Goal: Information Seeking & Learning: Stay updated

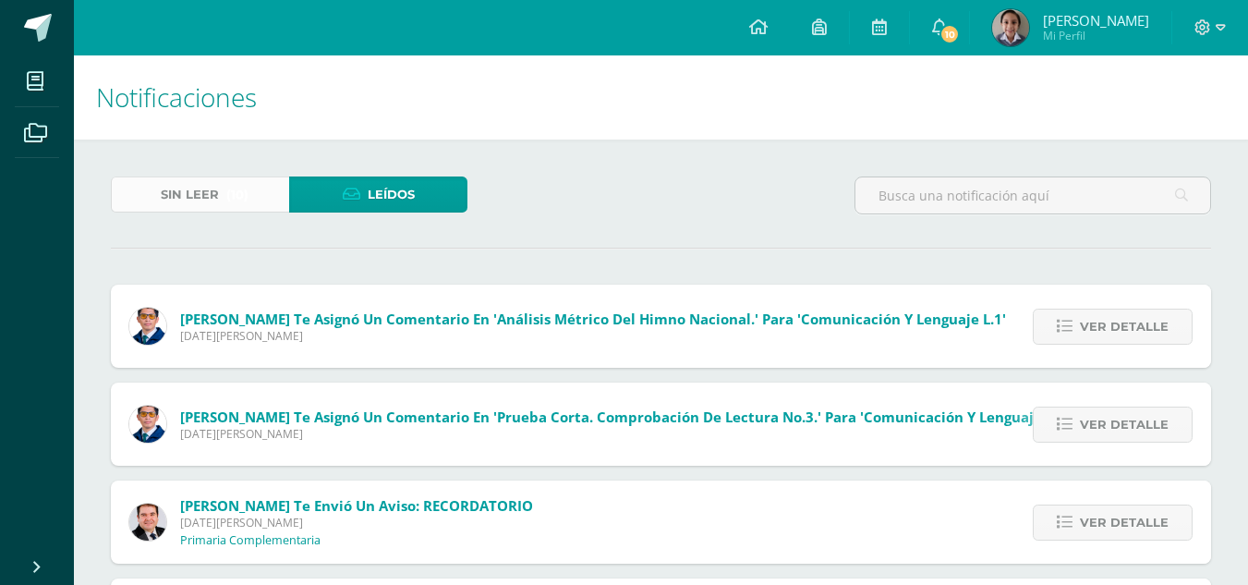
click at [235, 200] on span "(10)" at bounding box center [237, 194] width 22 height 34
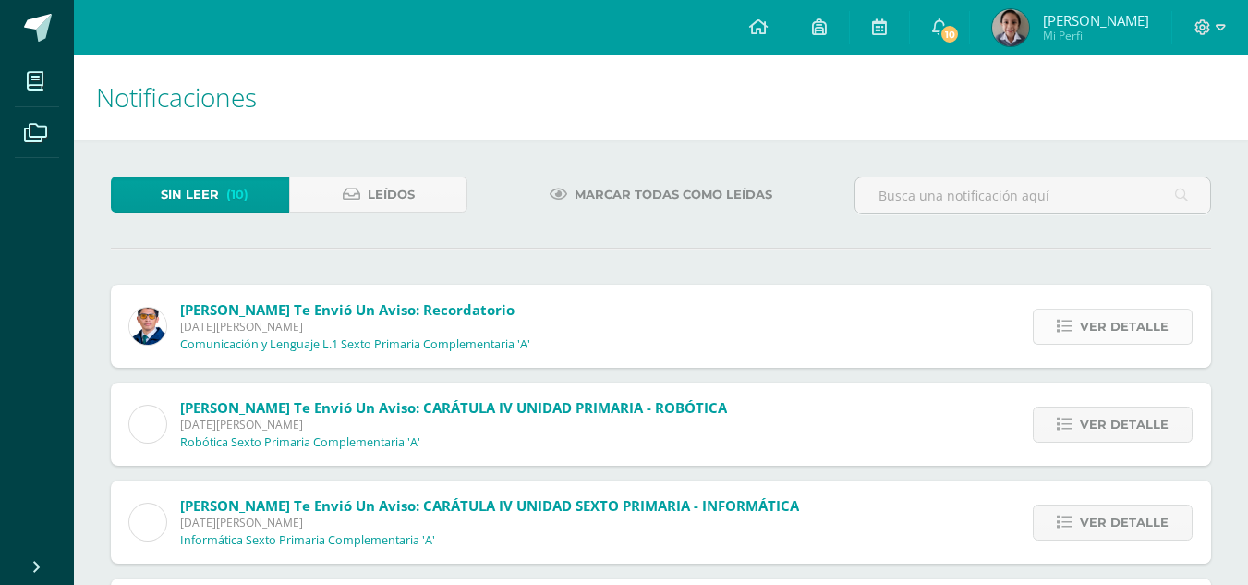
click at [1143, 316] on span "Ver detalle" at bounding box center [1123, 326] width 89 height 34
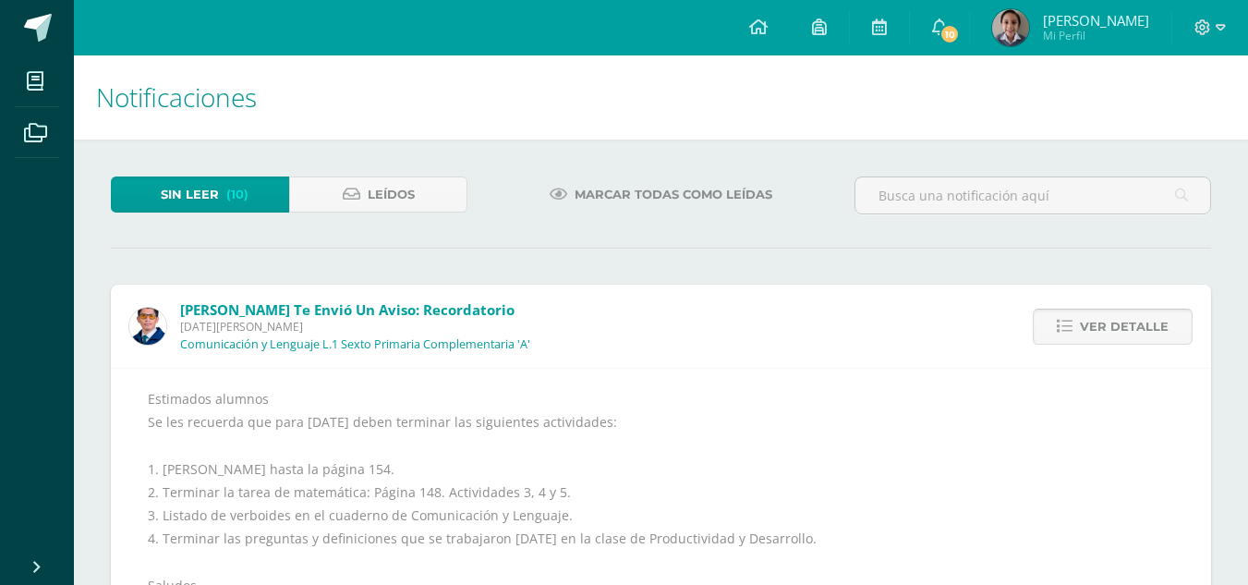
click at [1143, 316] on span "Ver detalle" at bounding box center [1123, 326] width 89 height 34
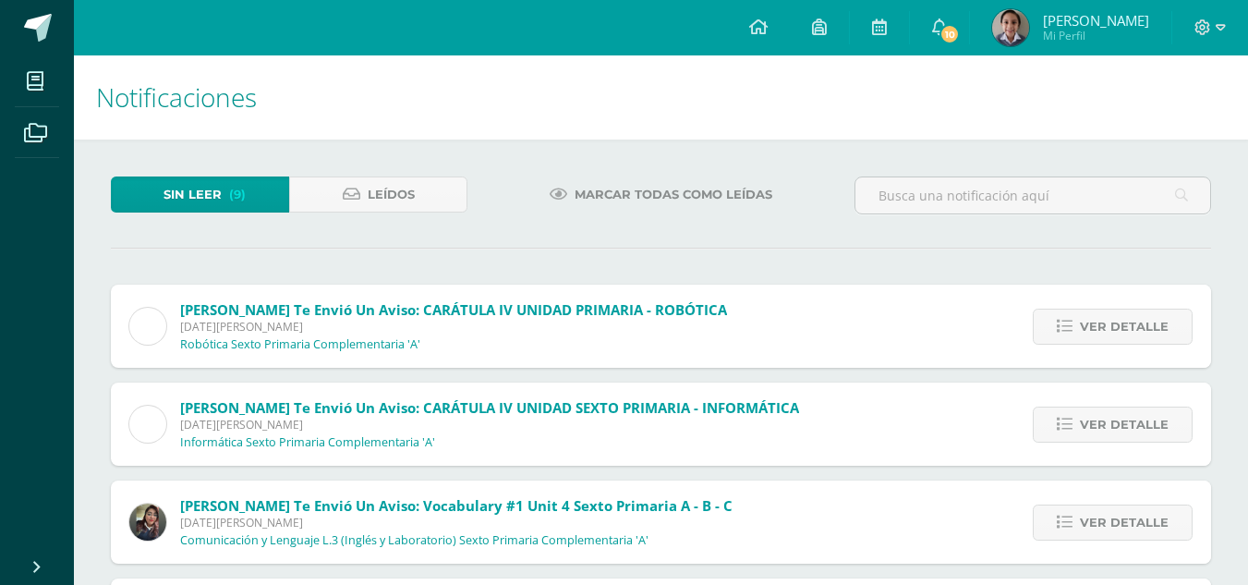
click at [1143, 316] on span "Ver detalle" at bounding box center [1123, 326] width 89 height 34
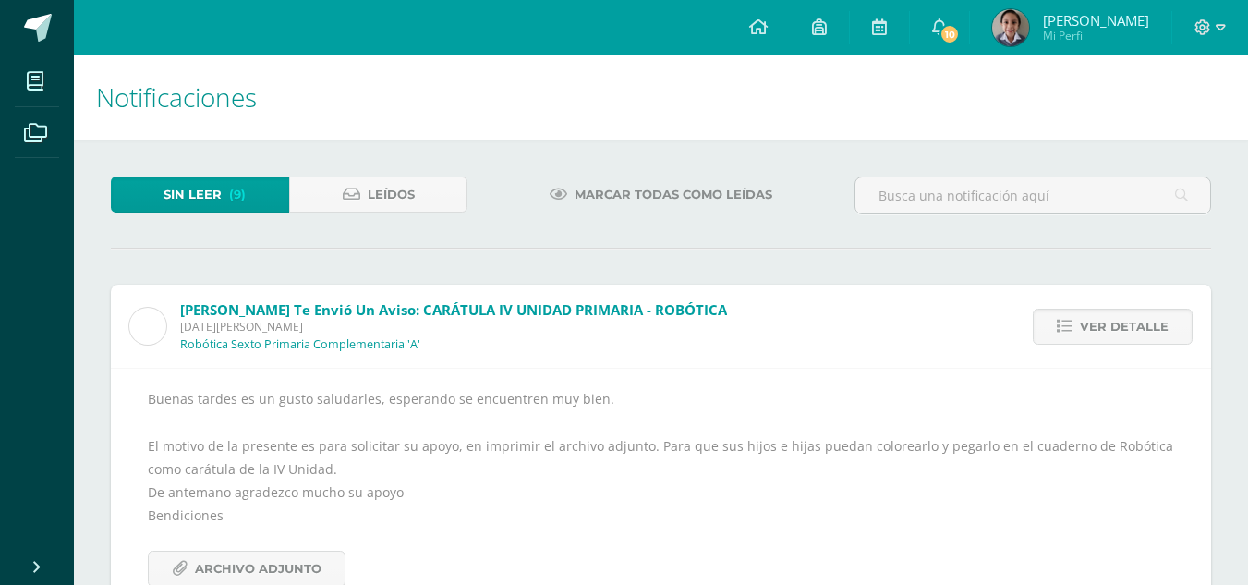
click at [1143, 316] on span "Ver detalle" at bounding box center [1123, 326] width 89 height 34
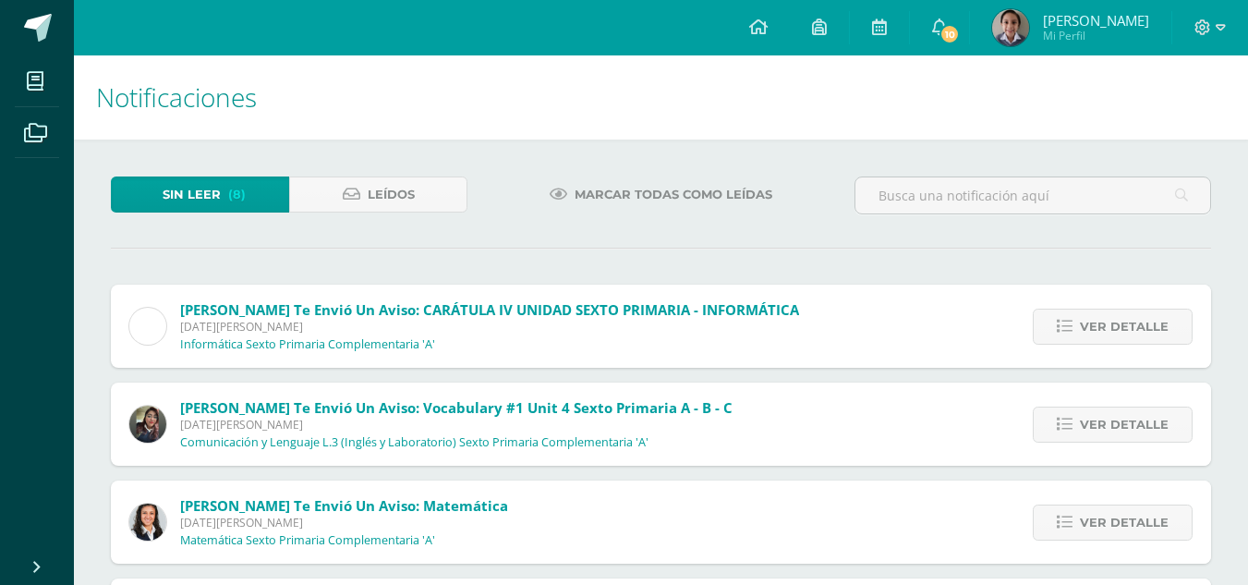
click at [1143, 316] on span "Ver detalle" at bounding box center [1123, 326] width 89 height 34
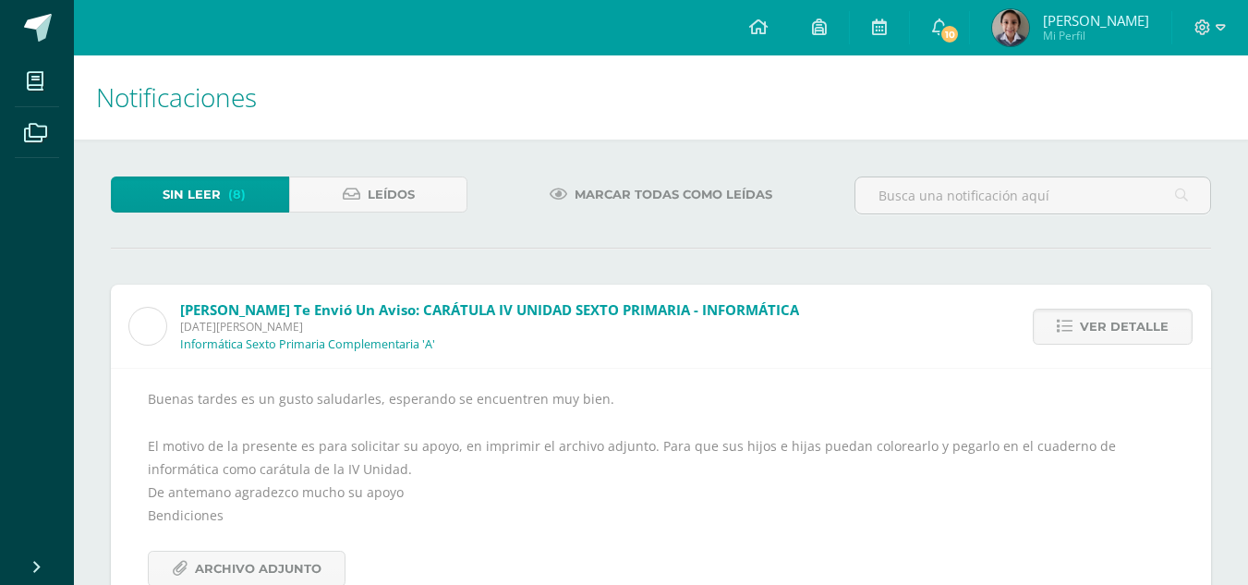
click at [1143, 316] on span "Ver detalle" at bounding box center [1123, 326] width 89 height 34
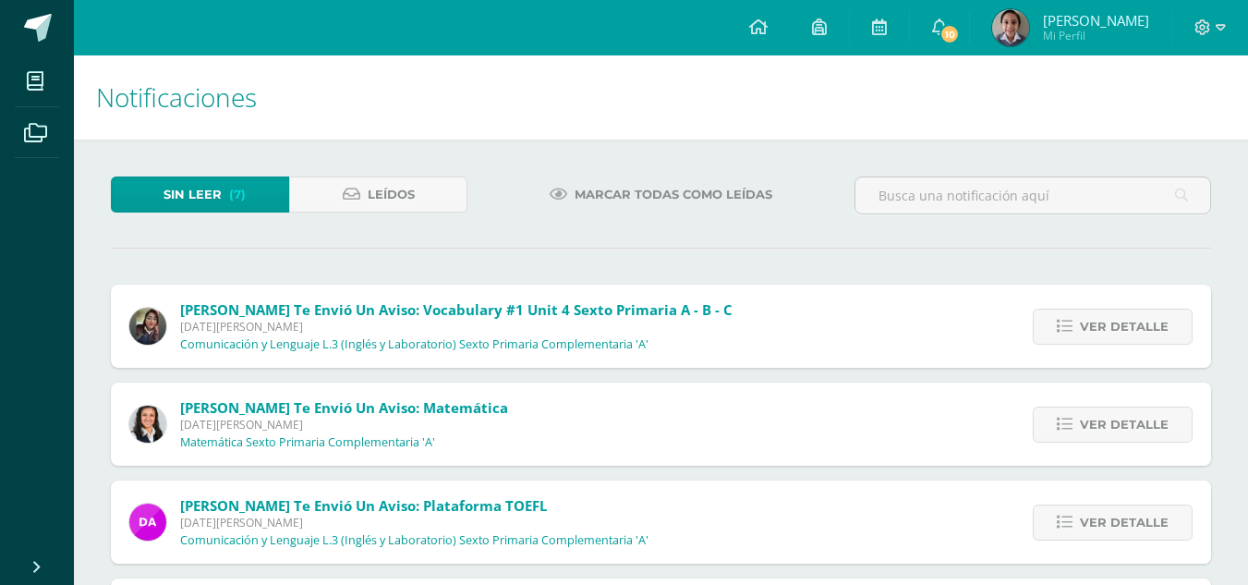
click at [1143, 316] on span "Ver detalle" at bounding box center [1123, 326] width 89 height 34
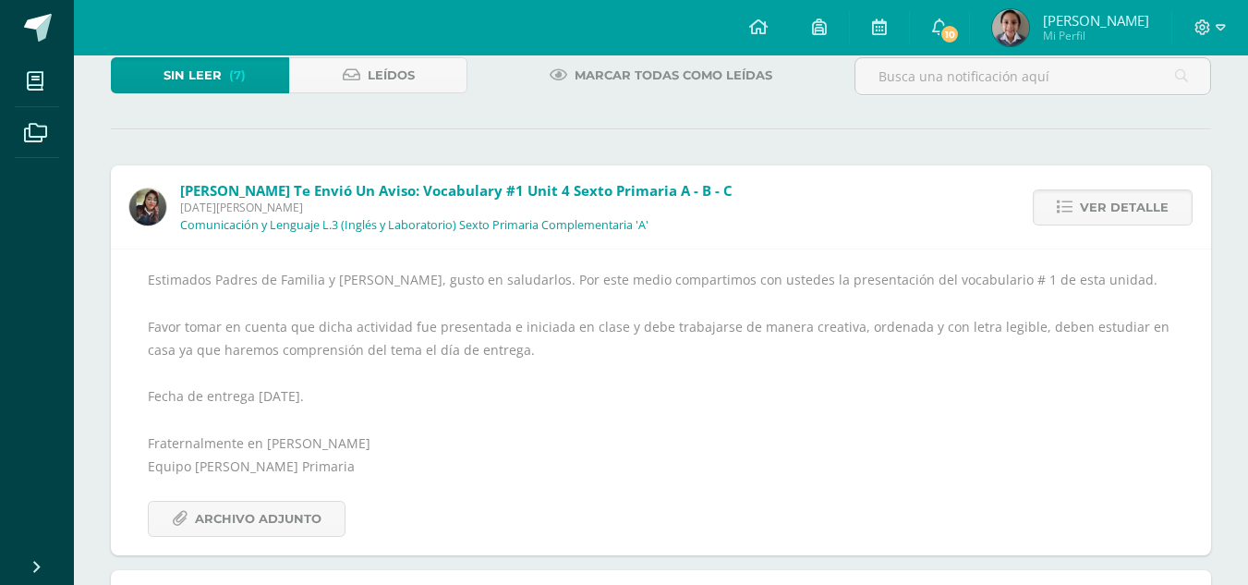
scroll to position [120, 0]
click at [1143, 316] on div "Estimados Padres de Familia y [PERSON_NAME], gusto en saludarlos. Por este medi…" at bounding box center [661, 401] width 1026 height 269
click at [1112, 201] on span "Ver detalle" at bounding box center [1123, 206] width 89 height 34
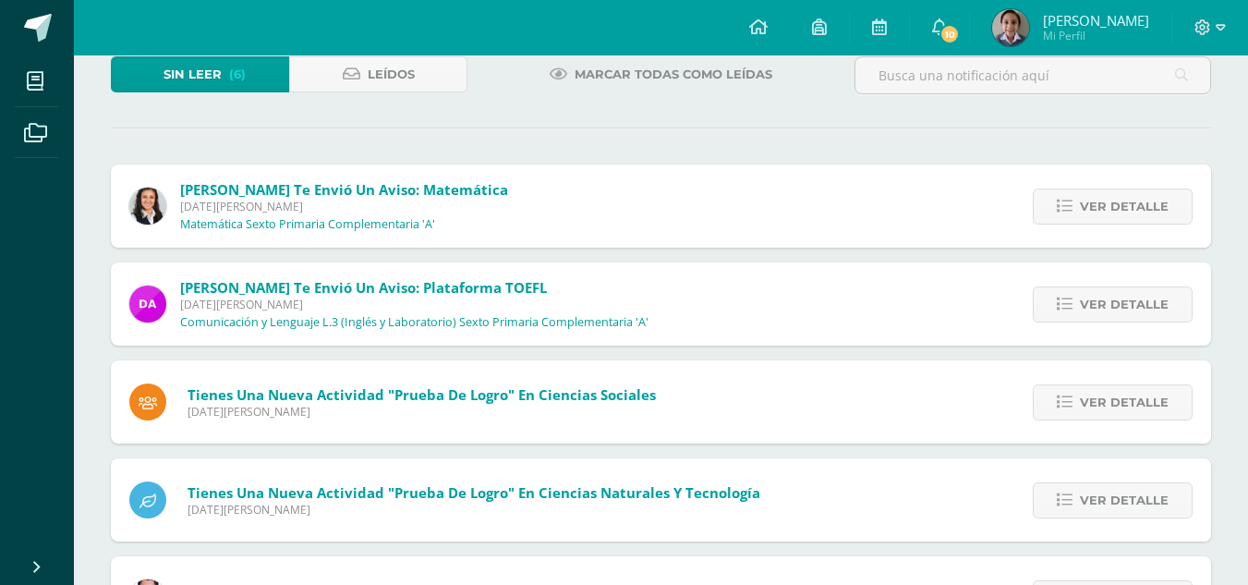
click at [1112, 201] on span "Ver detalle" at bounding box center [1123, 206] width 89 height 34
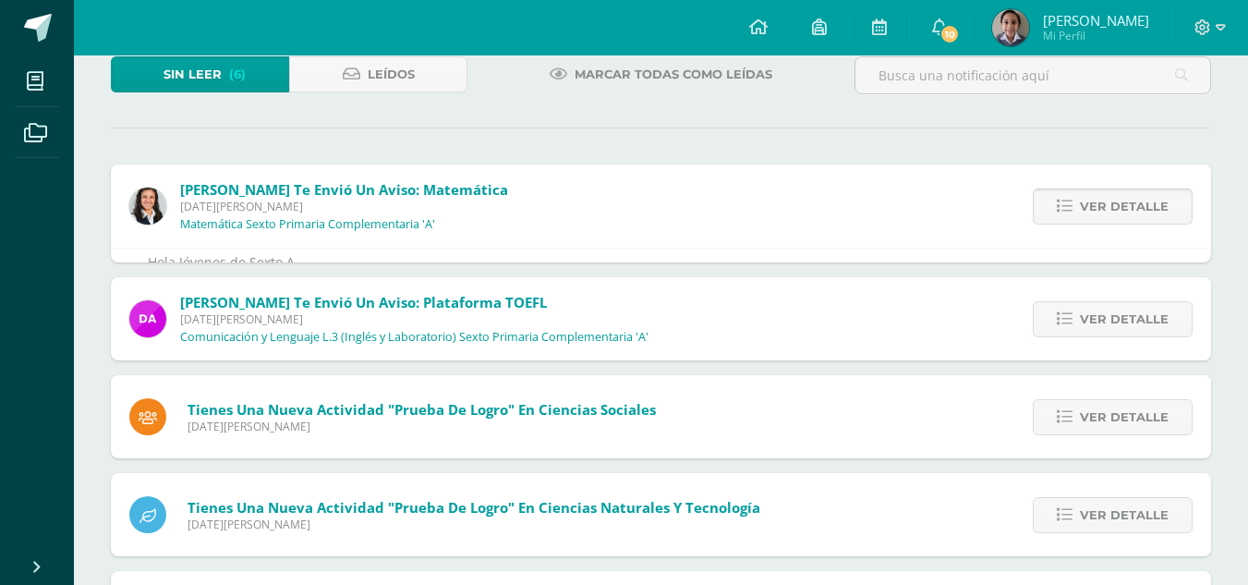
click at [1113, 208] on span "Ver detalle" at bounding box center [1123, 206] width 89 height 34
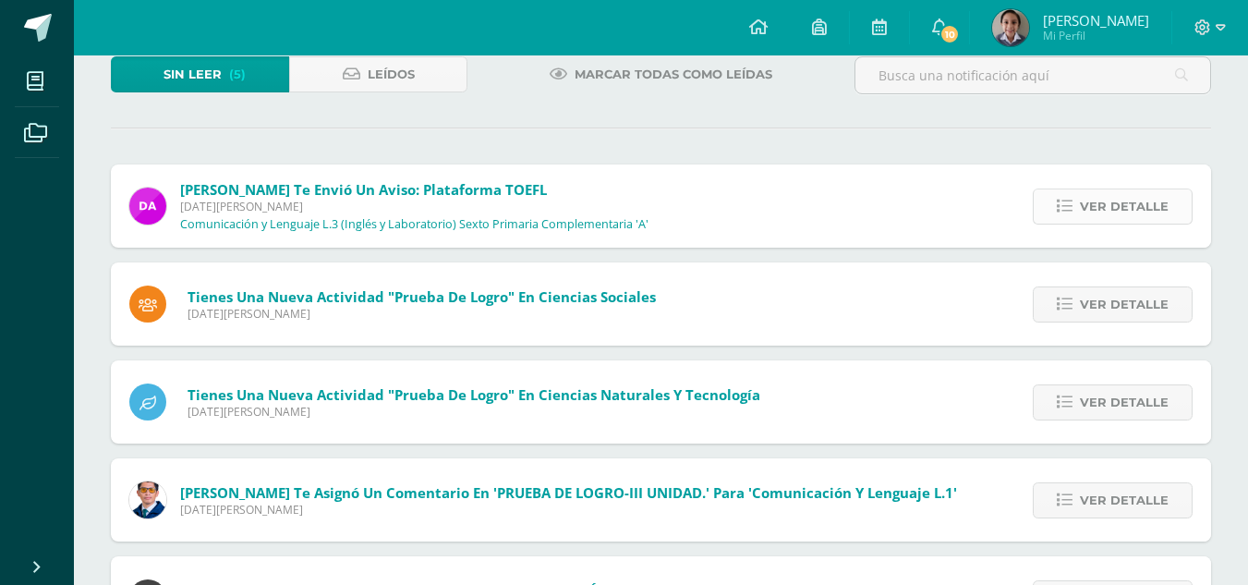
click at [1104, 188] on link "Ver detalle" at bounding box center [1112, 206] width 160 height 36
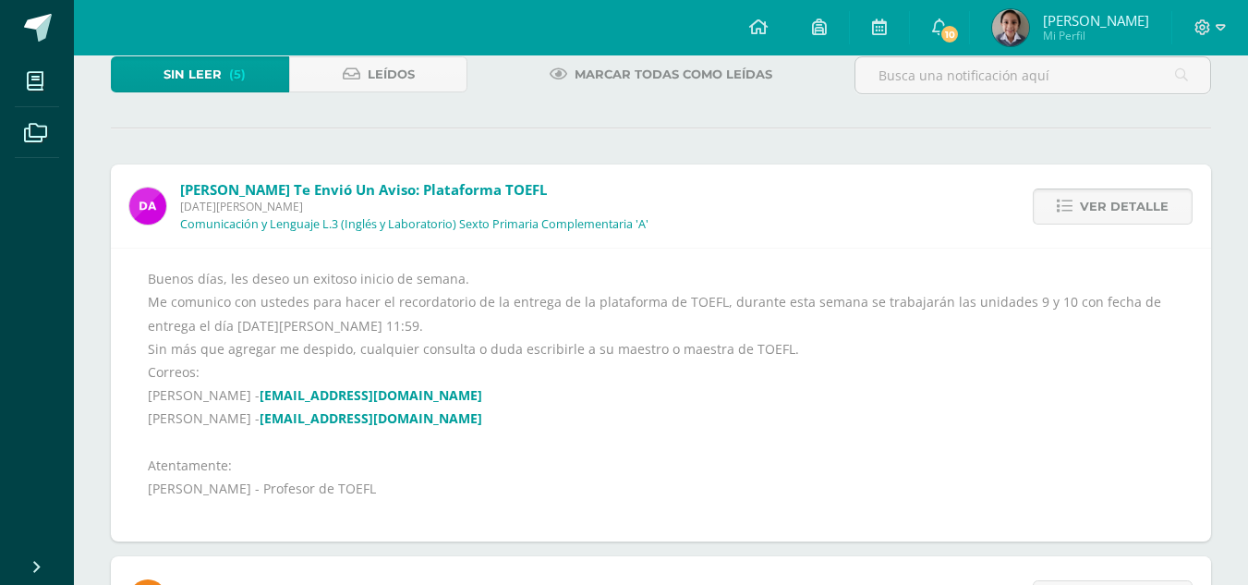
click at [1104, 191] on span "Ver detalle" at bounding box center [1123, 206] width 89 height 34
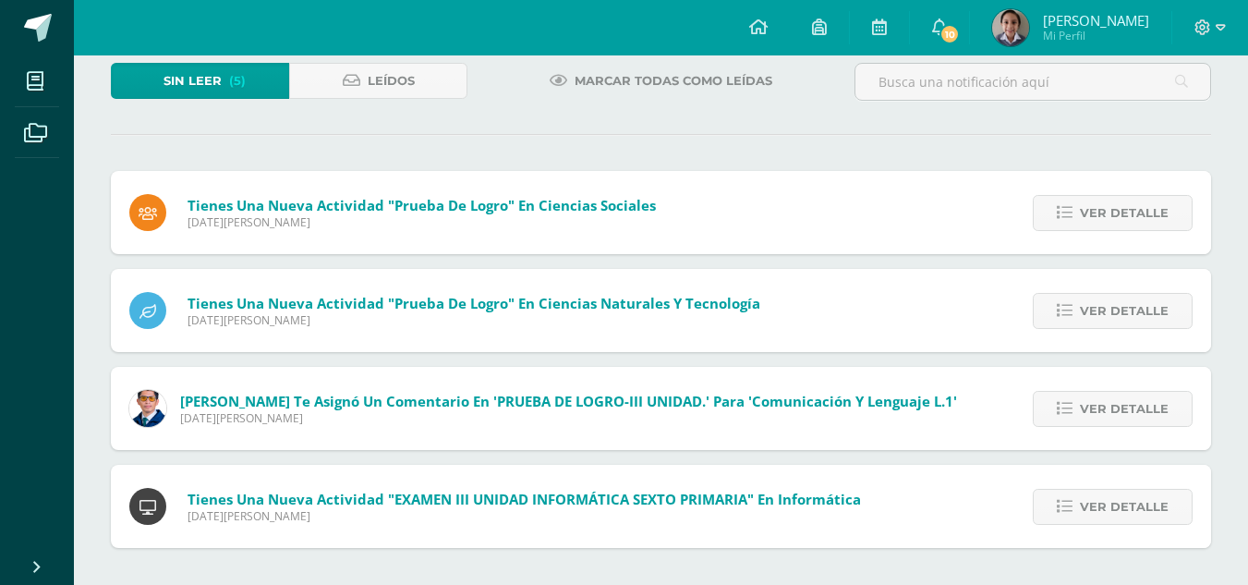
scroll to position [114, 0]
click at [1104, 191] on div "Ver detalle" at bounding box center [1108, 212] width 206 height 83
click at [1121, 207] on span "Ver detalle" at bounding box center [1123, 213] width 89 height 34
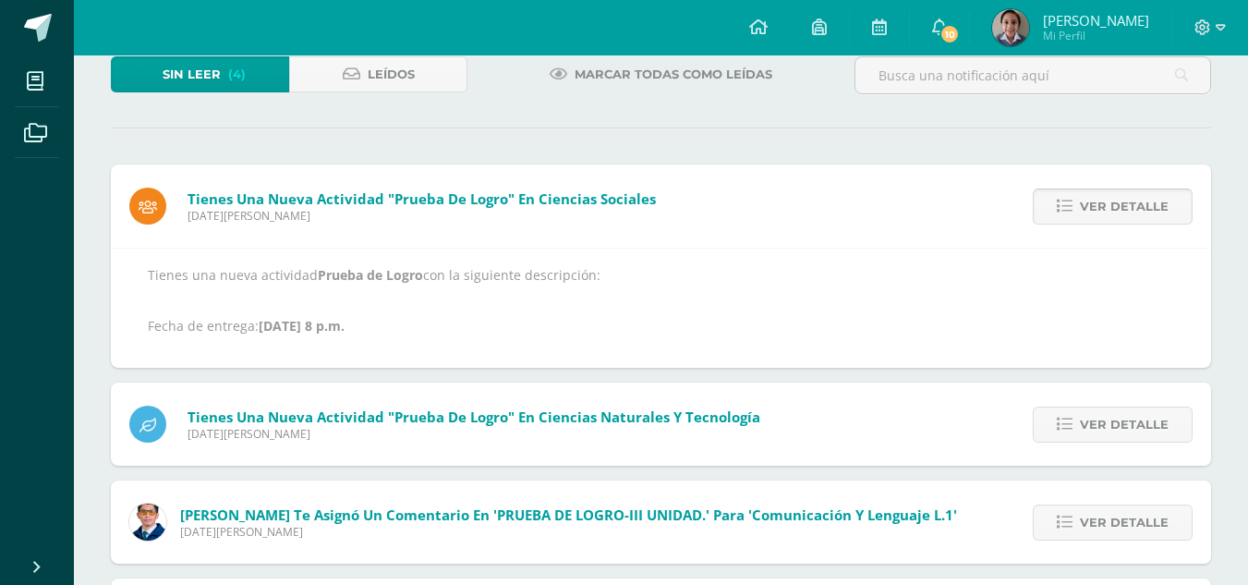
click at [1121, 207] on span "Ver detalle" at bounding box center [1123, 206] width 89 height 34
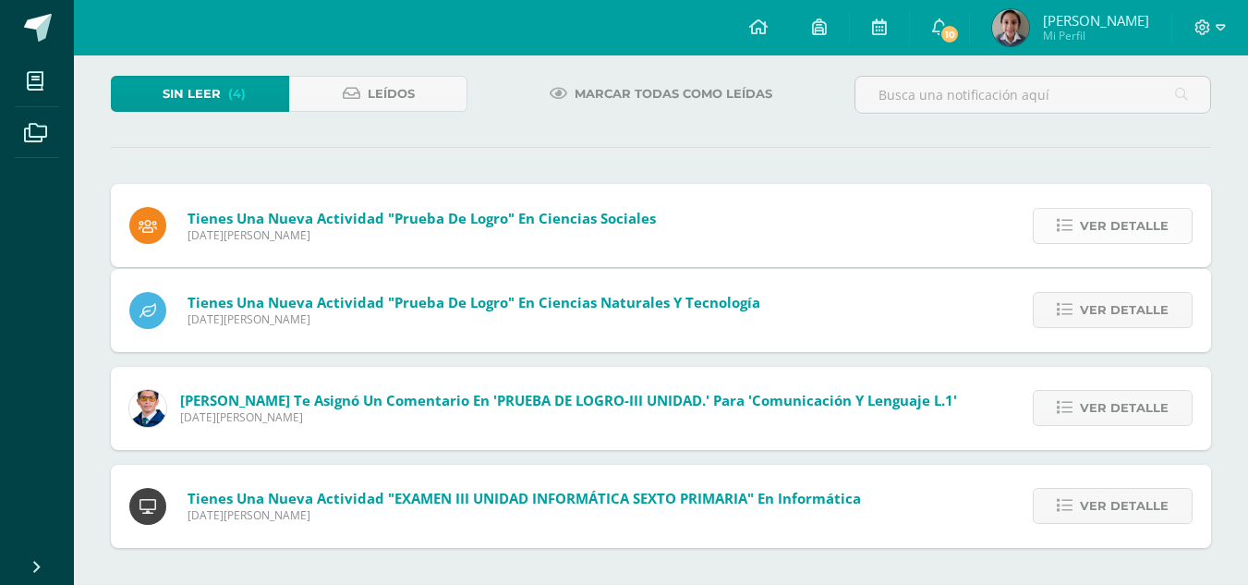
scroll to position [16, 0]
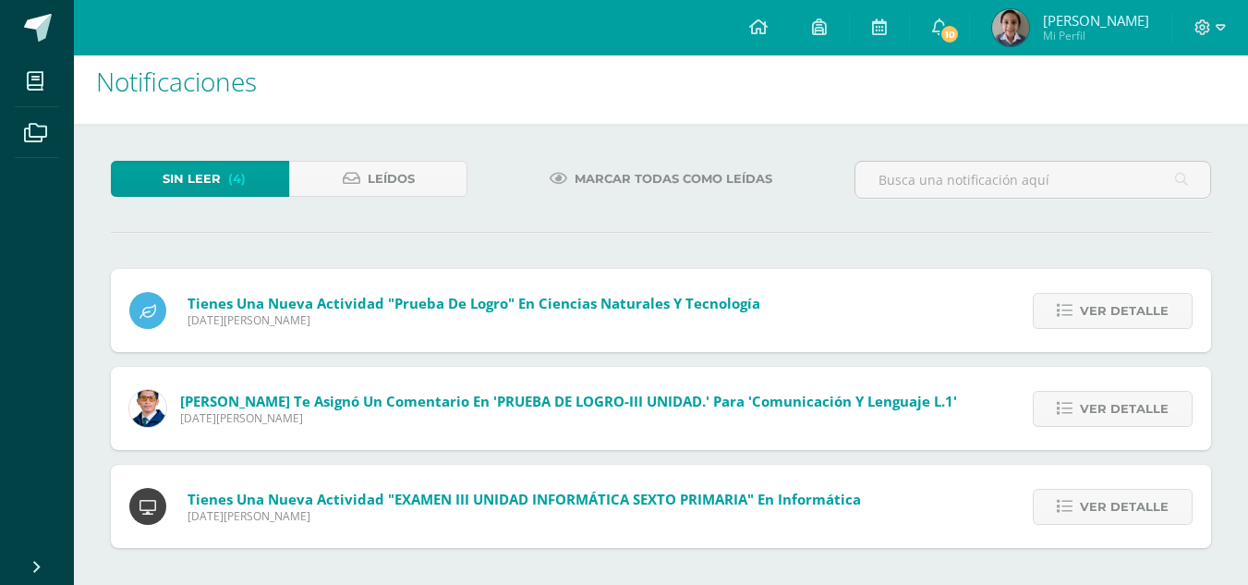
click at [1121, 207] on div at bounding box center [1032, 188] width 371 height 54
click at [1114, 315] on span "Ver detalle" at bounding box center [1123, 311] width 89 height 34
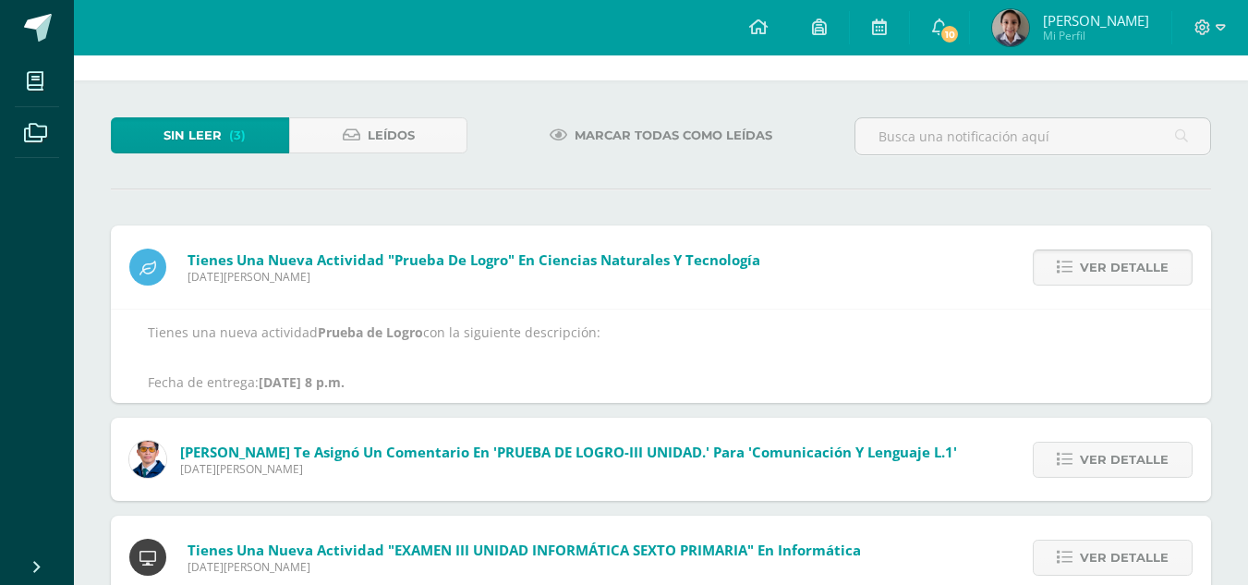
scroll to position [120, 0]
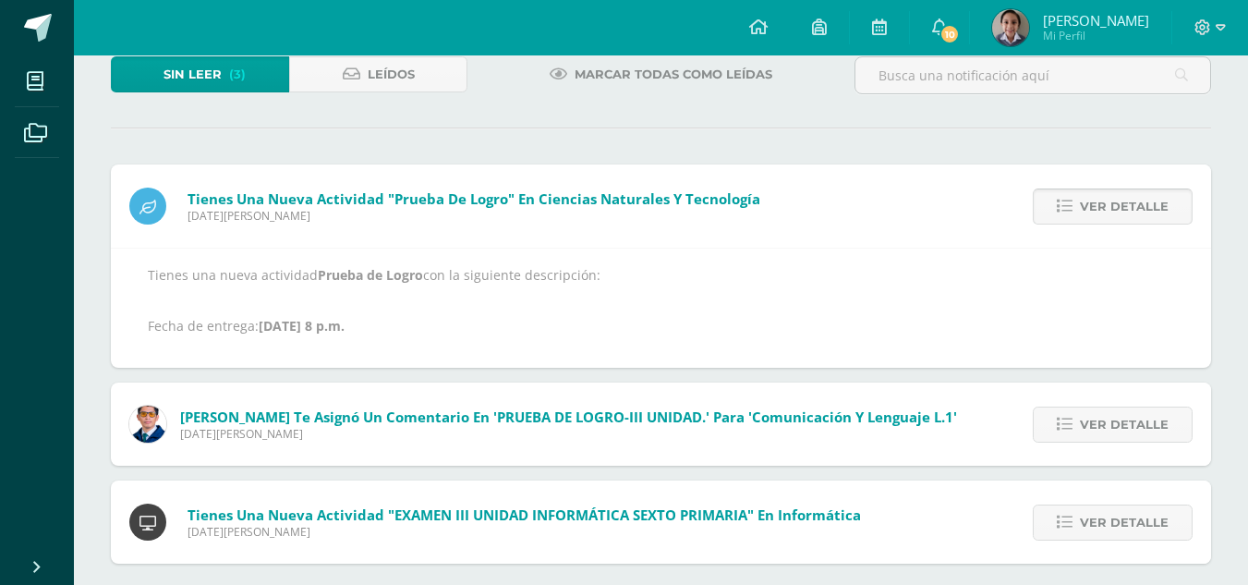
click at [1114, 315] on p "Tienes una nueva actividad Prueba de Logro con la siguiente descripción: Fecha …" at bounding box center [661, 300] width 1026 height 67
drag, startPoint x: 1123, startPoint y: 225, endPoint x: 1121, endPoint y: 209, distance: 16.7
click at [1121, 209] on div "Ver detalle" at bounding box center [1108, 205] width 206 height 83
click at [1121, 209] on span "Ver detalle" at bounding box center [1123, 206] width 89 height 34
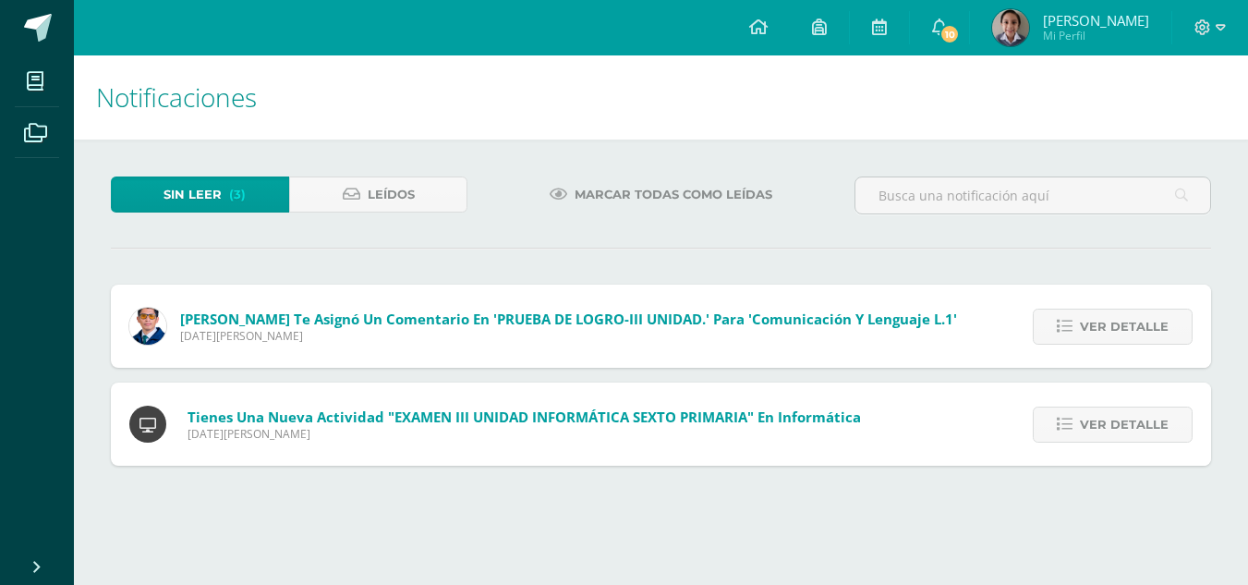
scroll to position [0, 0]
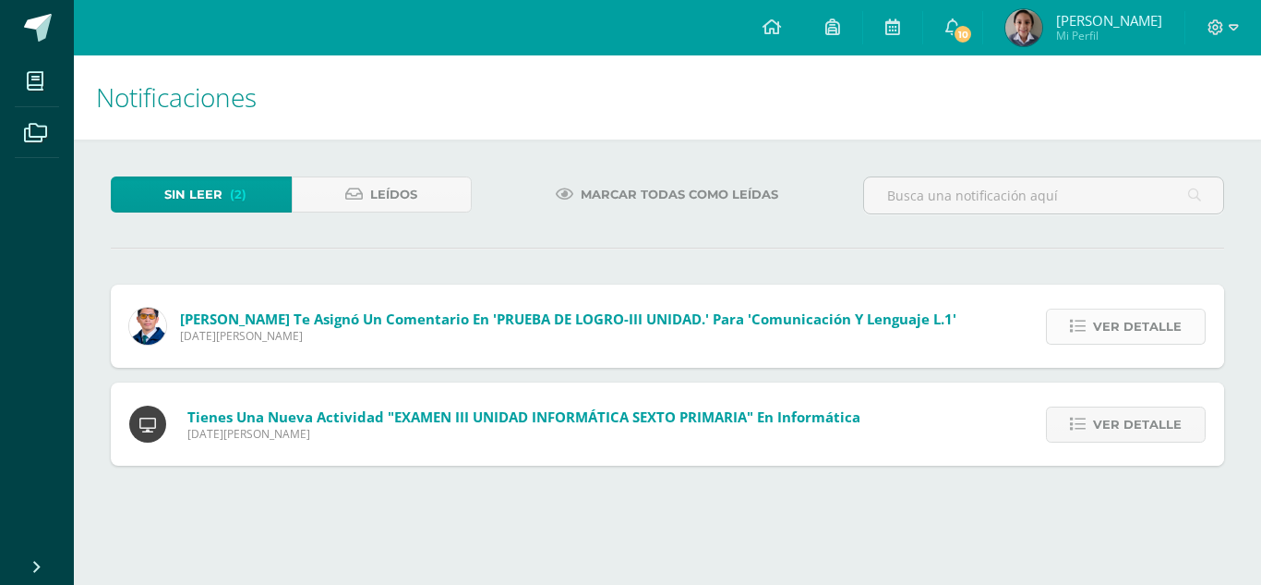
click at [1119, 330] on span "Ver detalle" at bounding box center [1137, 326] width 89 height 34
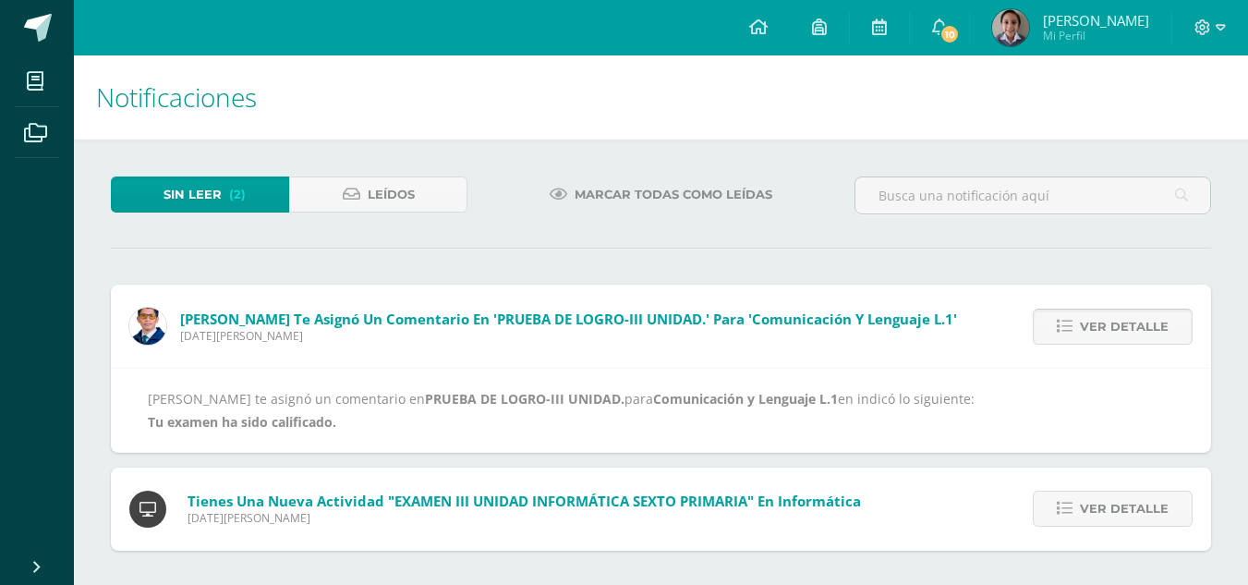
click at [1119, 330] on span "Ver detalle" at bounding box center [1123, 326] width 89 height 34
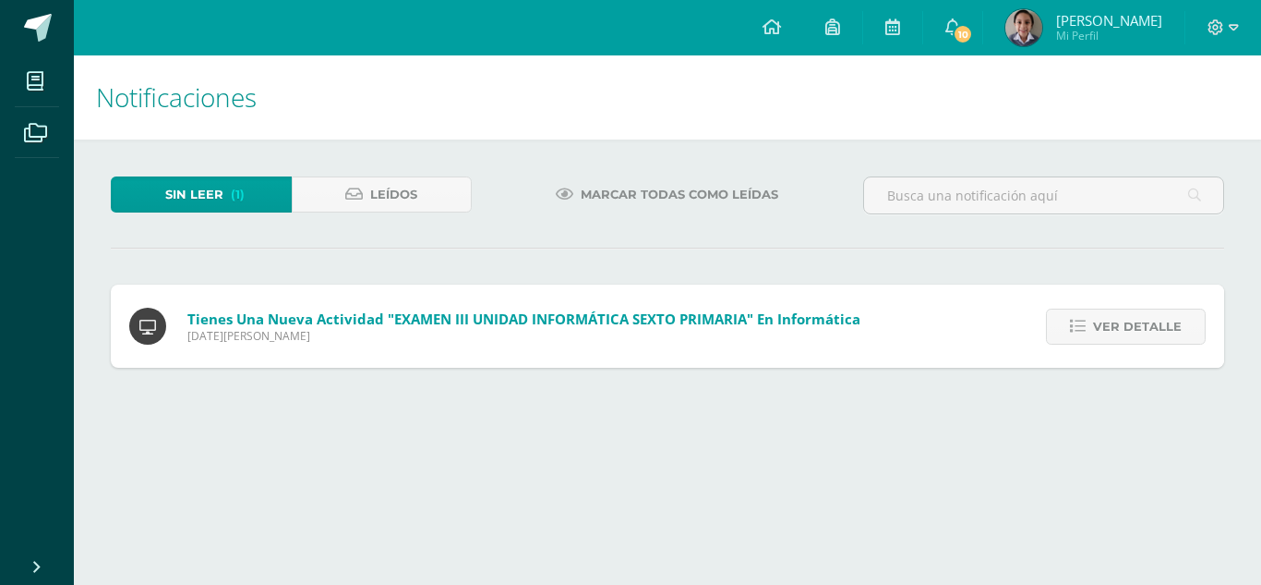
click at [1119, 330] on span "Ver detalle" at bounding box center [1137, 326] width 89 height 34
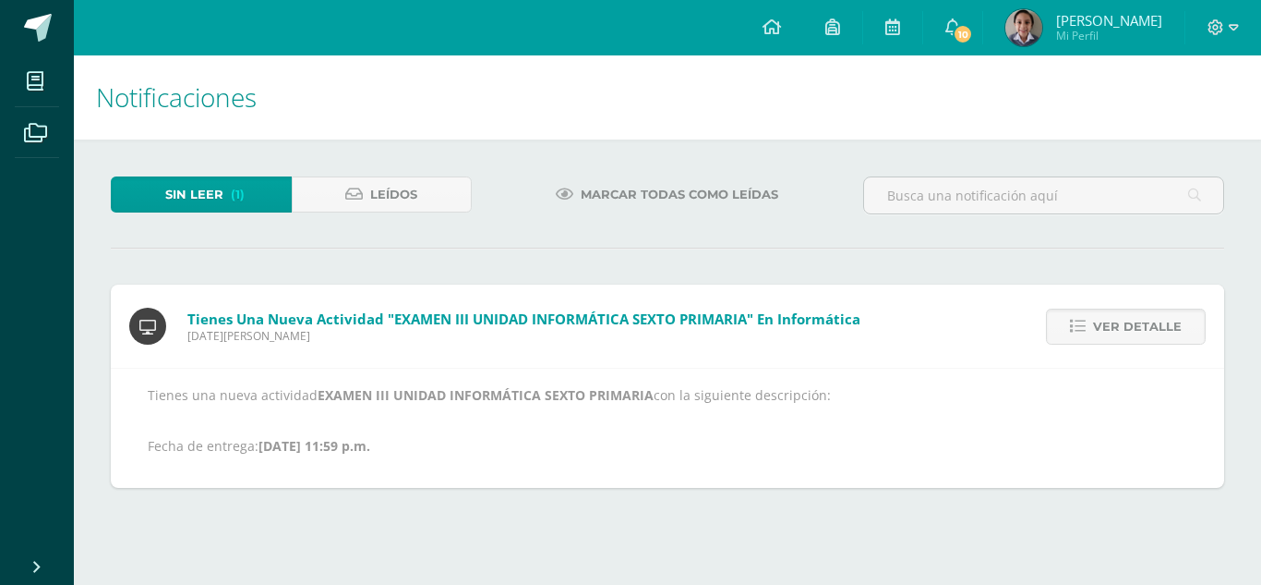
click at [1119, 330] on span "Ver detalle" at bounding box center [1137, 326] width 89 height 34
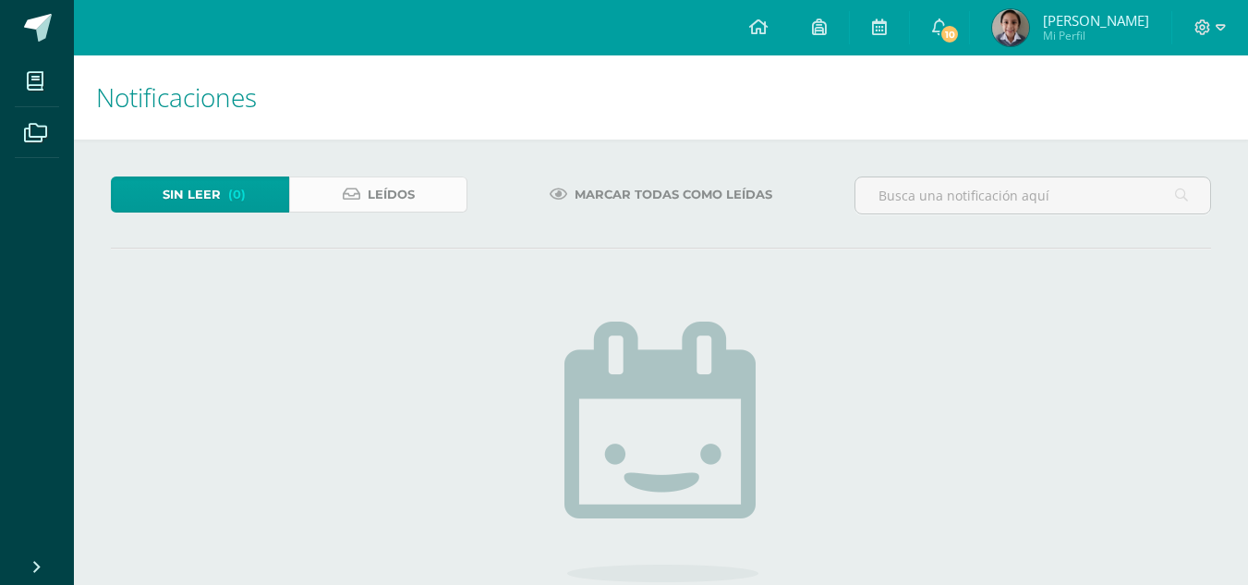
click at [373, 182] on span "Leídos" at bounding box center [391, 194] width 47 height 34
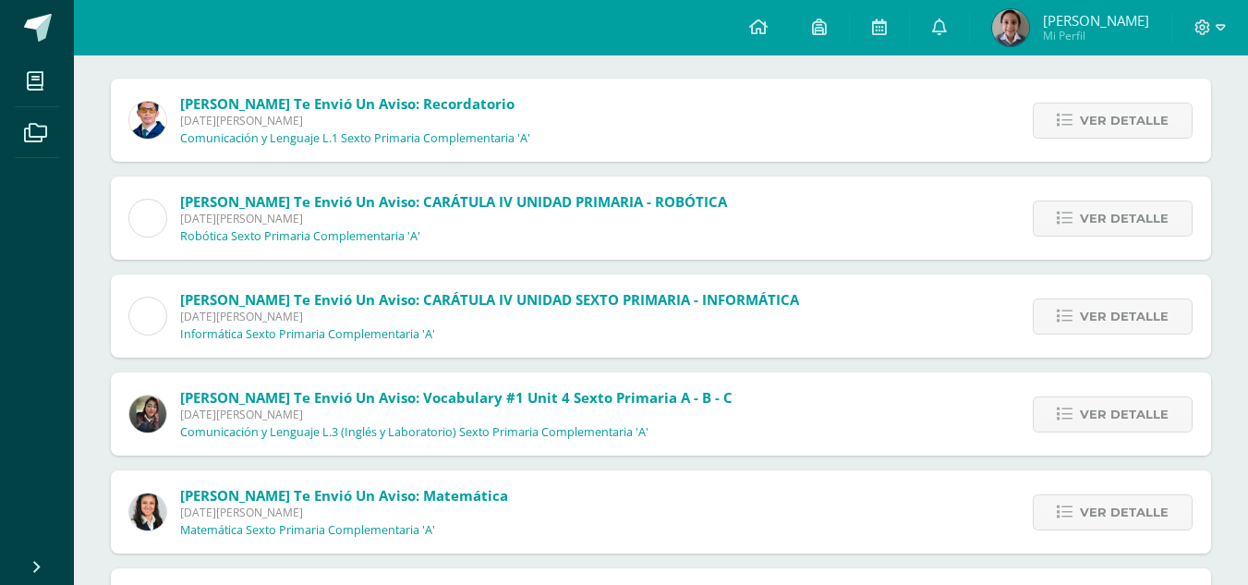
scroll to position [267, 0]
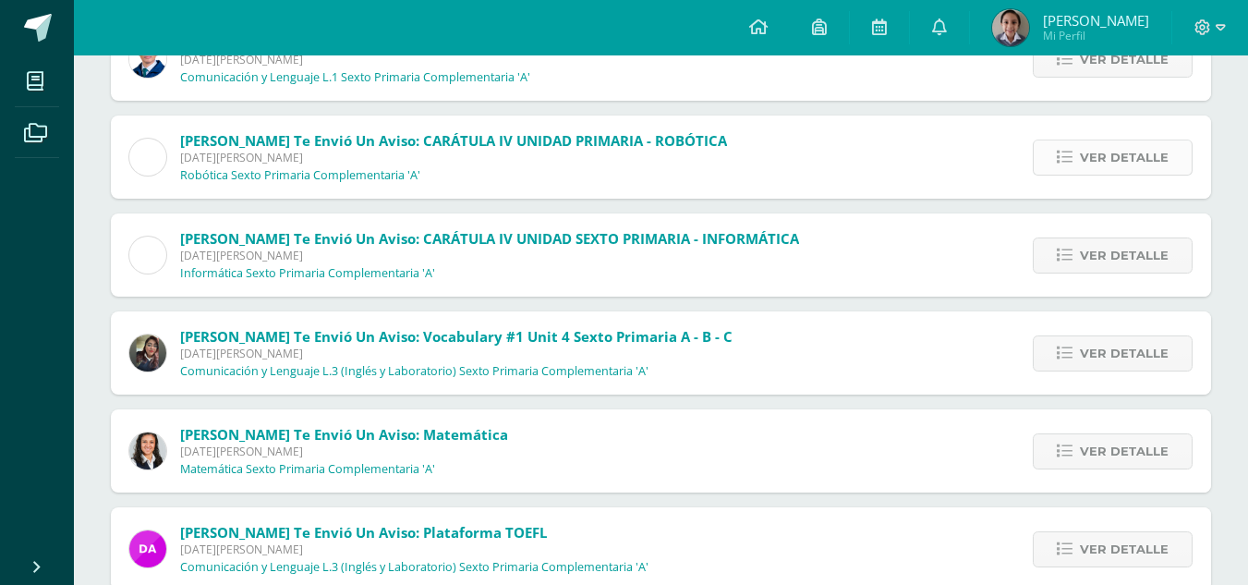
click at [1072, 155] on icon at bounding box center [1064, 158] width 16 height 16
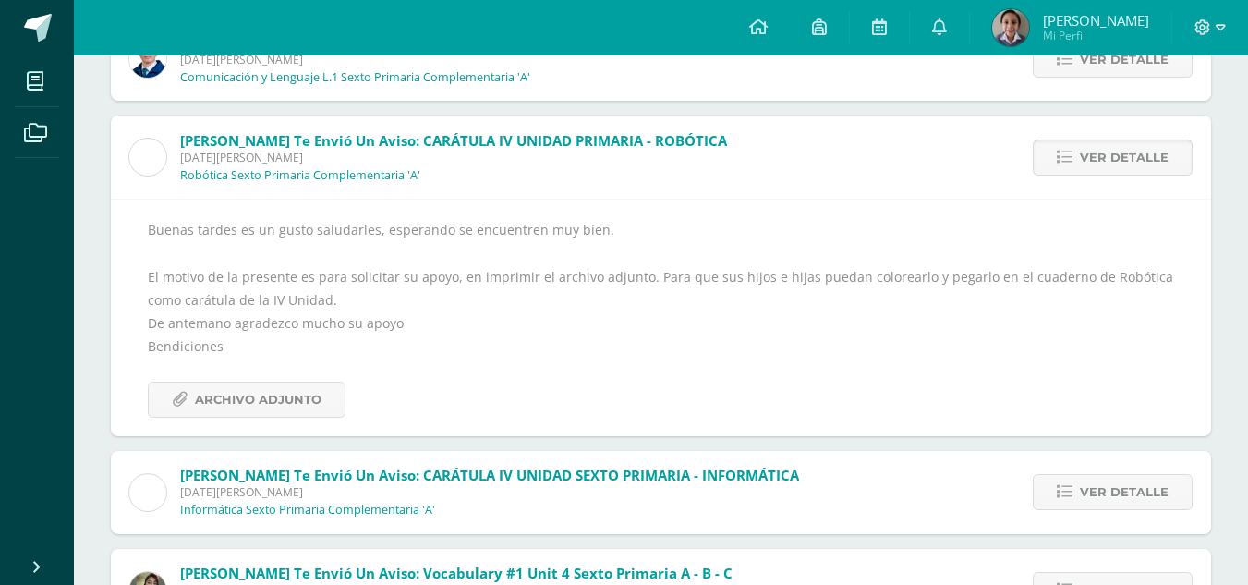
click at [1144, 157] on span "Ver detalle" at bounding box center [1123, 157] width 89 height 34
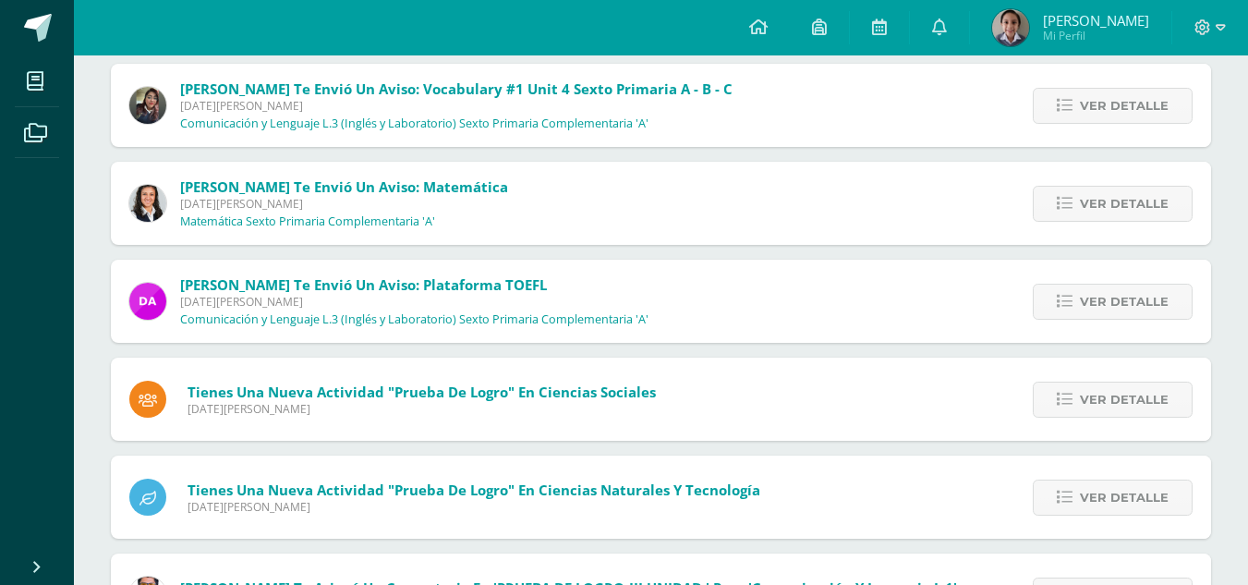
scroll to position [517, 0]
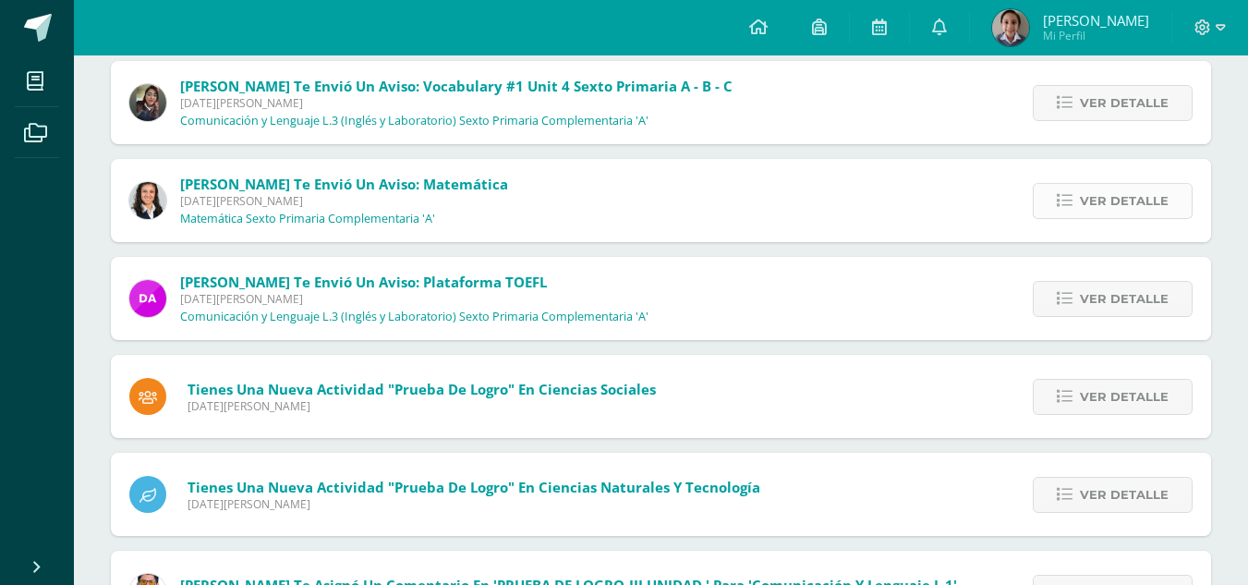
click at [1113, 210] on span "Ver detalle" at bounding box center [1123, 201] width 89 height 34
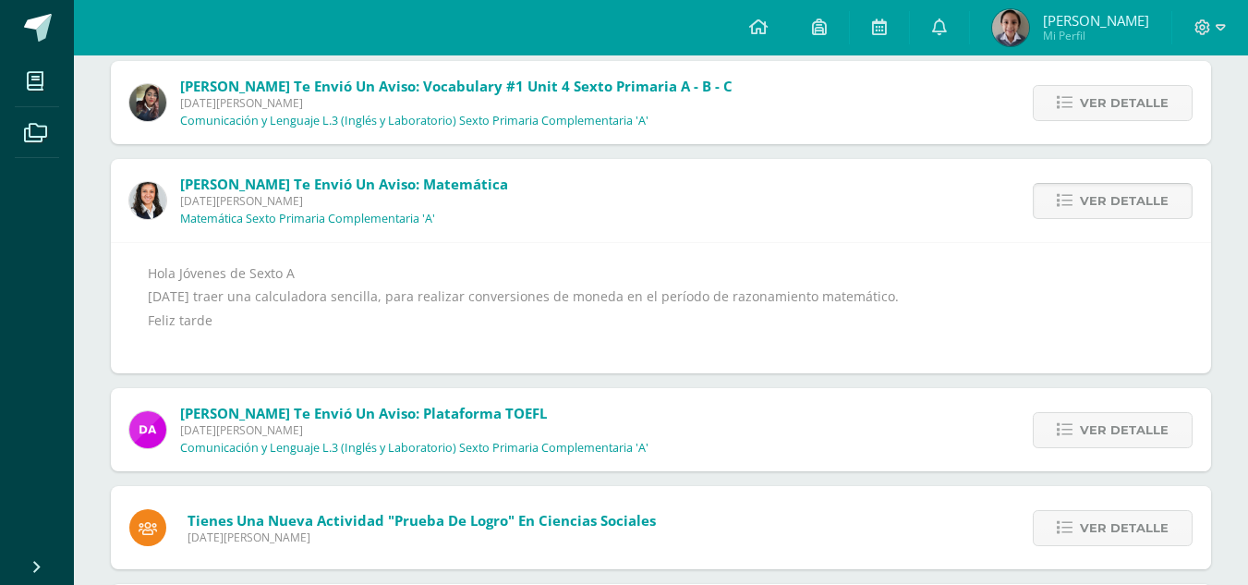
click at [1122, 200] on span "Ver detalle" at bounding box center [1123, 201] width 89 height 34
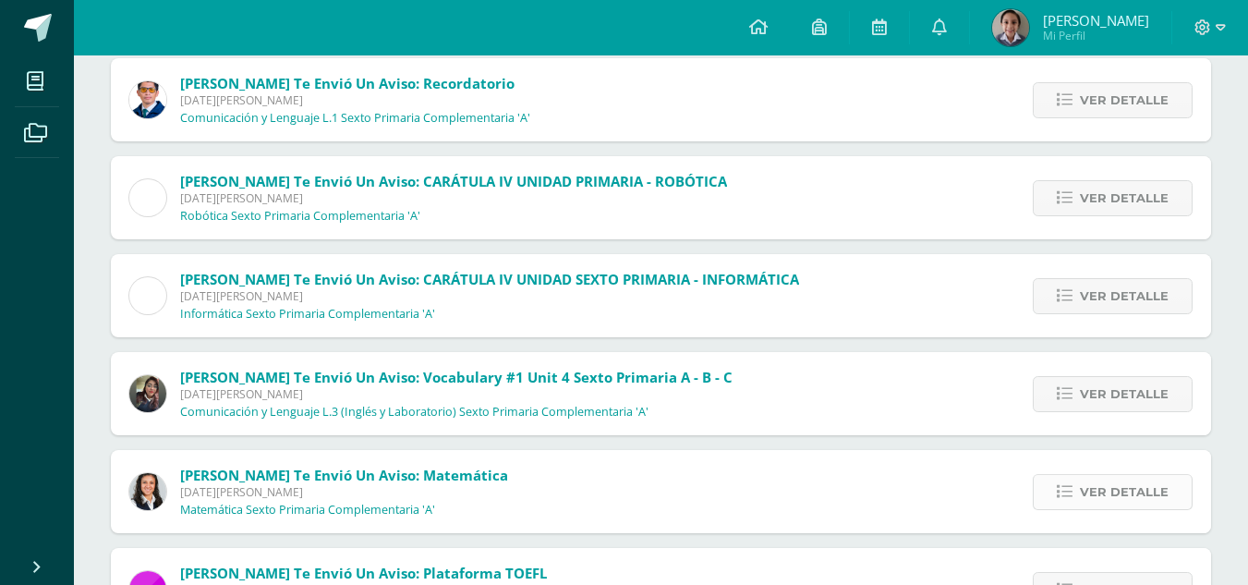
scroll to position [0, 0]
